Goal: Navigation & Orientation: Locate item on page

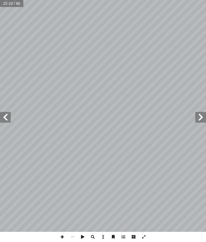
click at [2, 117] on span at bounding box center [5, 117] width 11 height 11
click at [4, 113] on span at bounding box center [5, 117] width 11 height 11
